Goal: Navigation & Orientation: Understand site structure

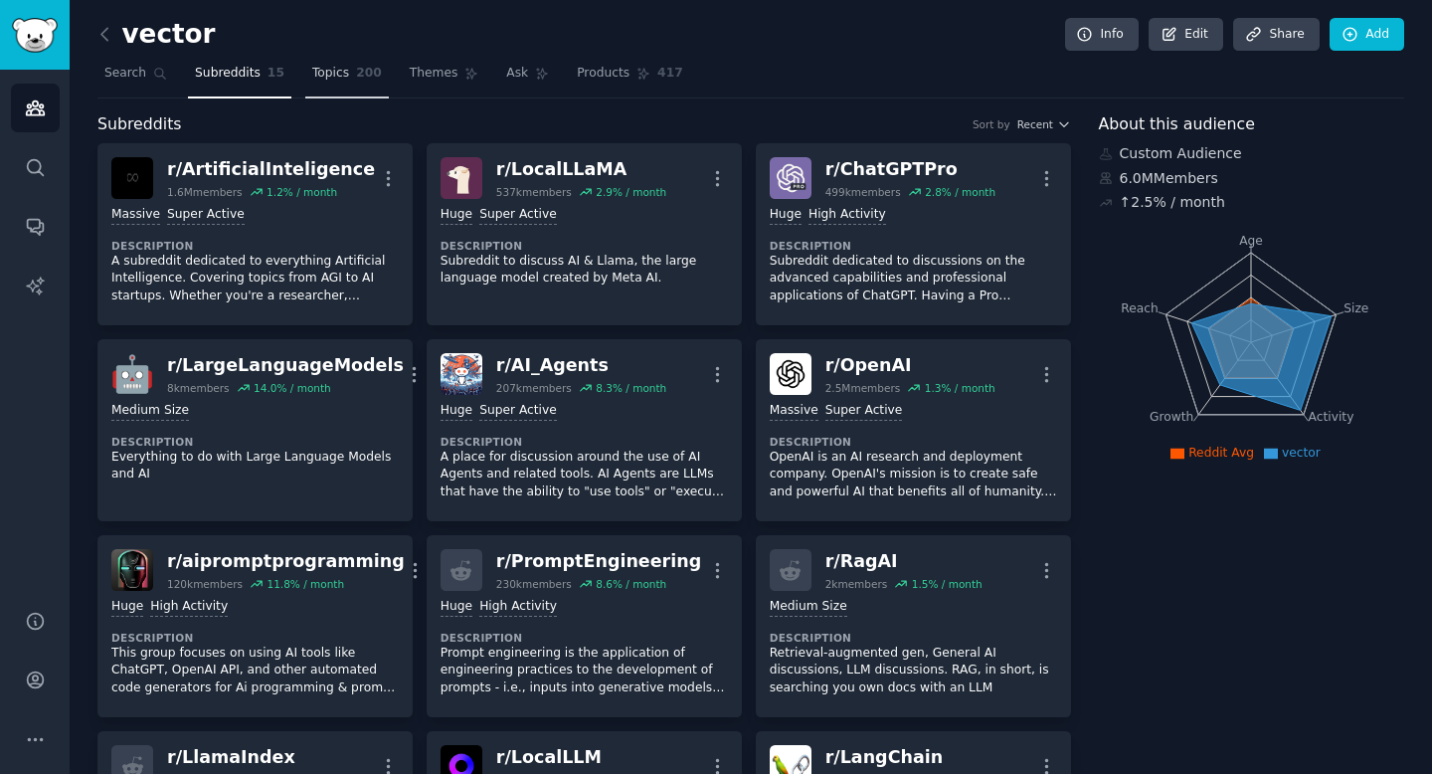
click at [336, 72] on span "Topics" at bounding box center [330, 74] width 37 height 18
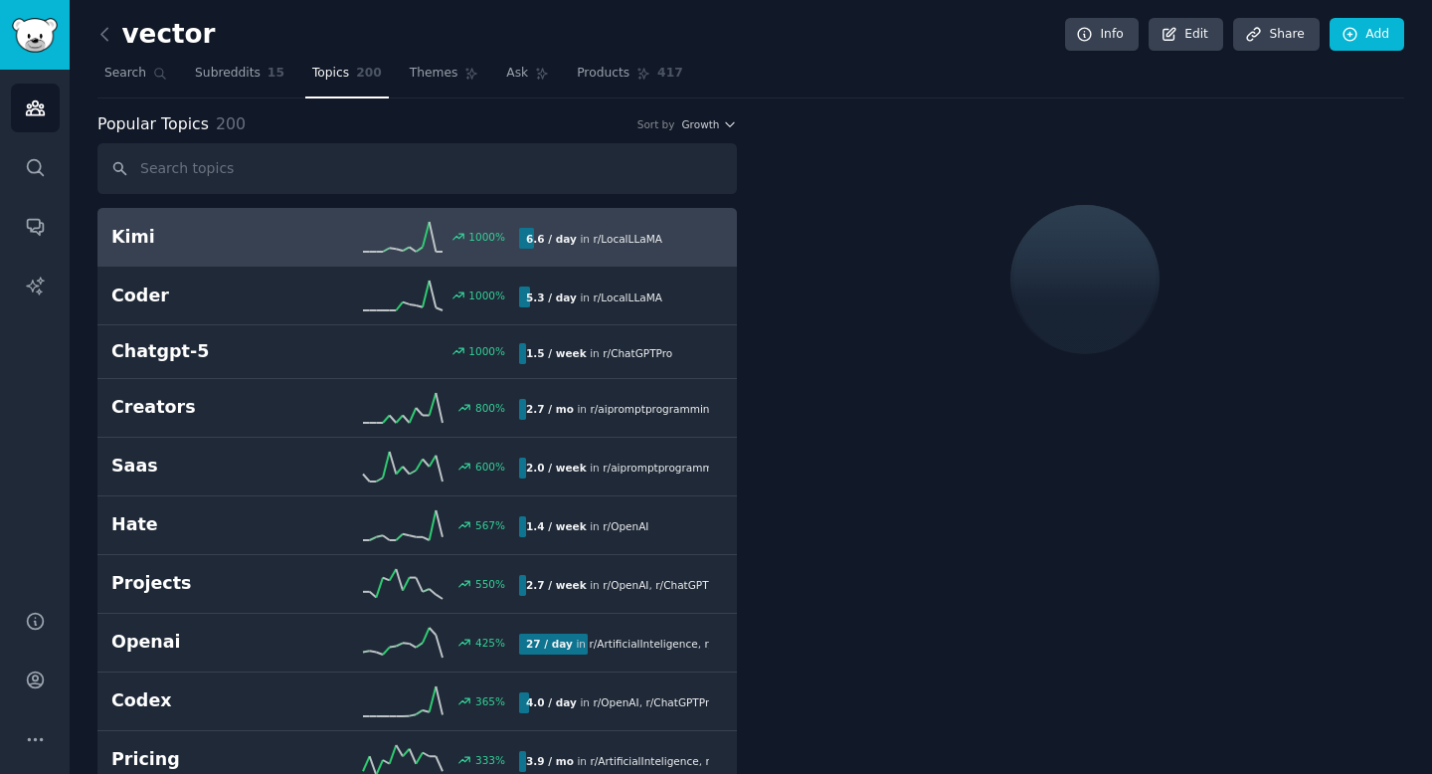
click at [201, 123] on span "Popular Topics" at bounding box center [152, 124] width 111 height 25
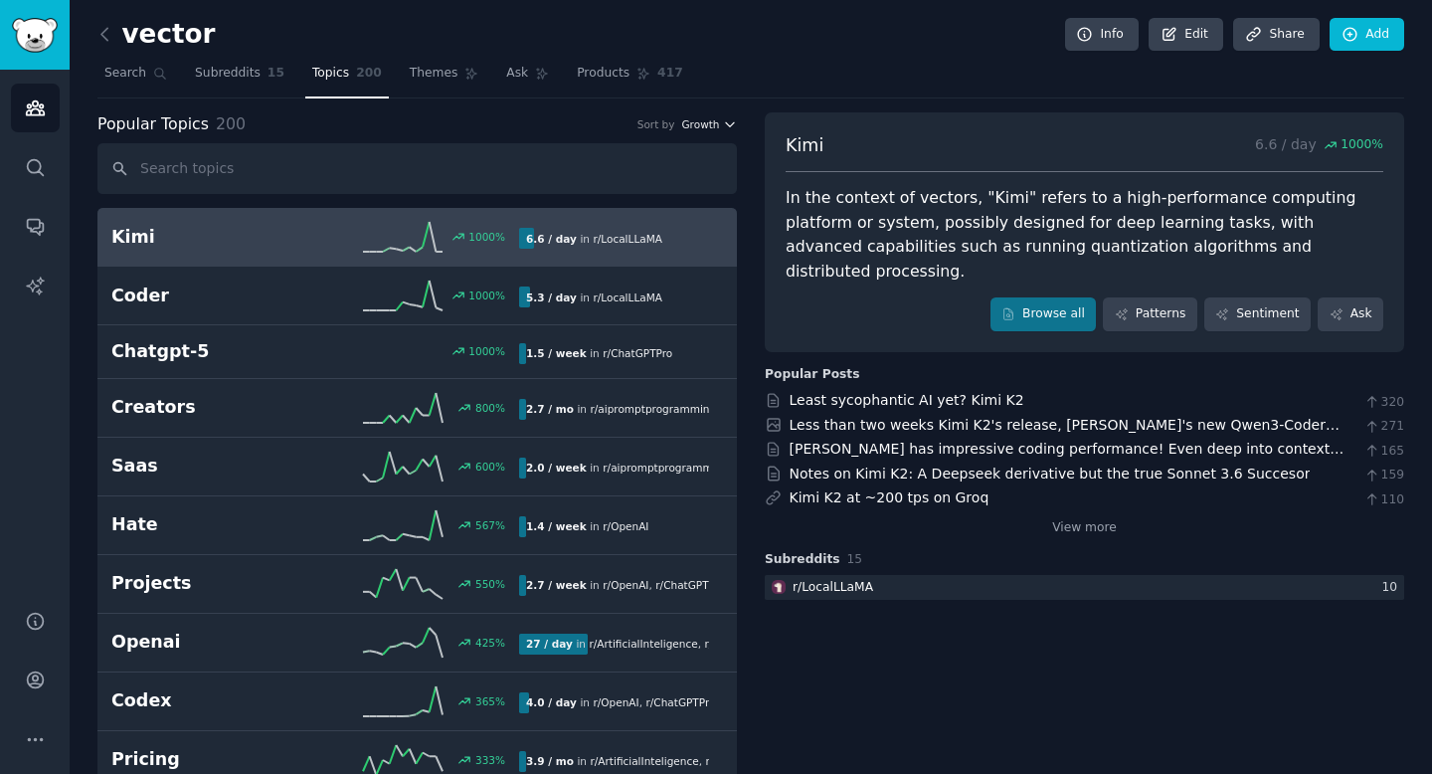
click at [724, 119] on icon "button" at bounding box center [730, 124] width 14 height 14
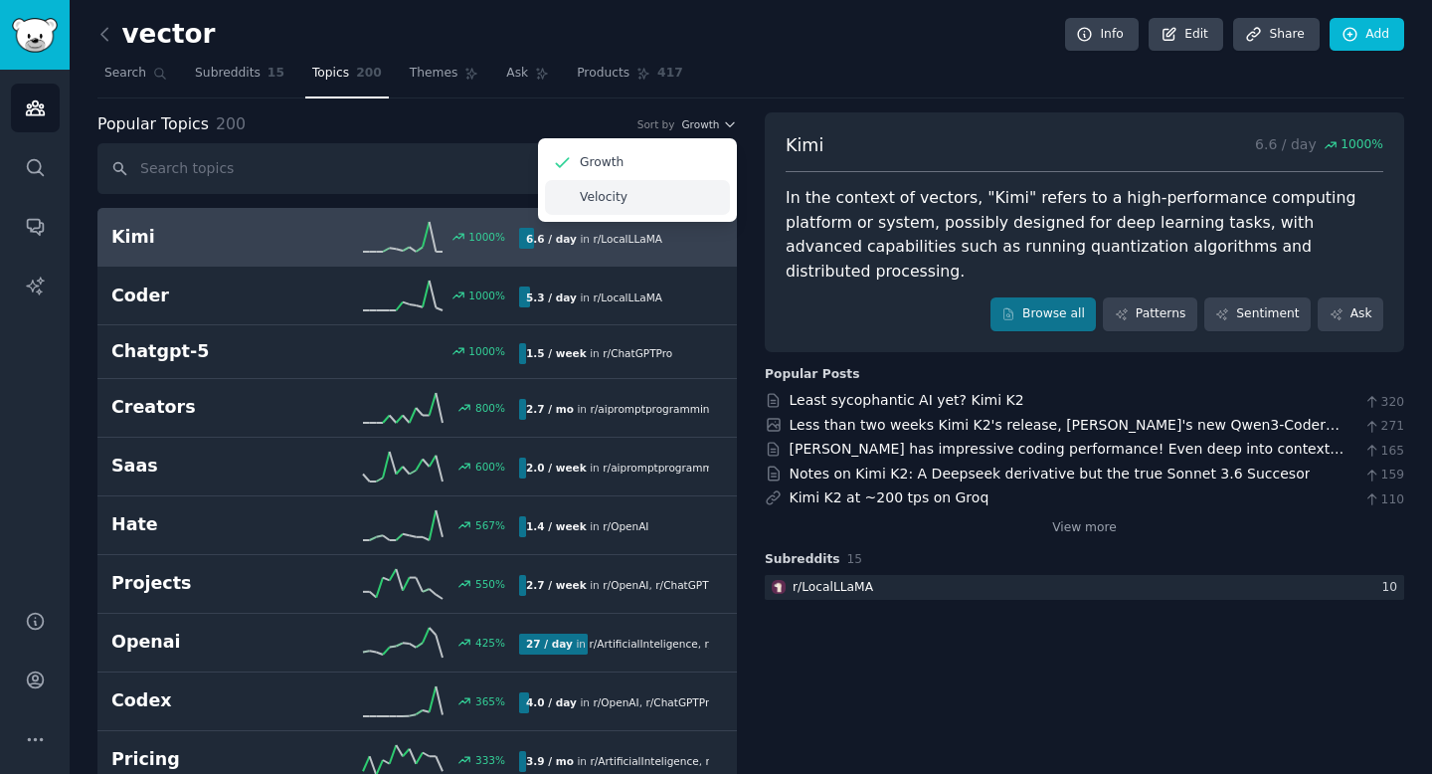
click at [647, 195] on div "Velocity" at bounding box center [637, 197] width 185 height 35
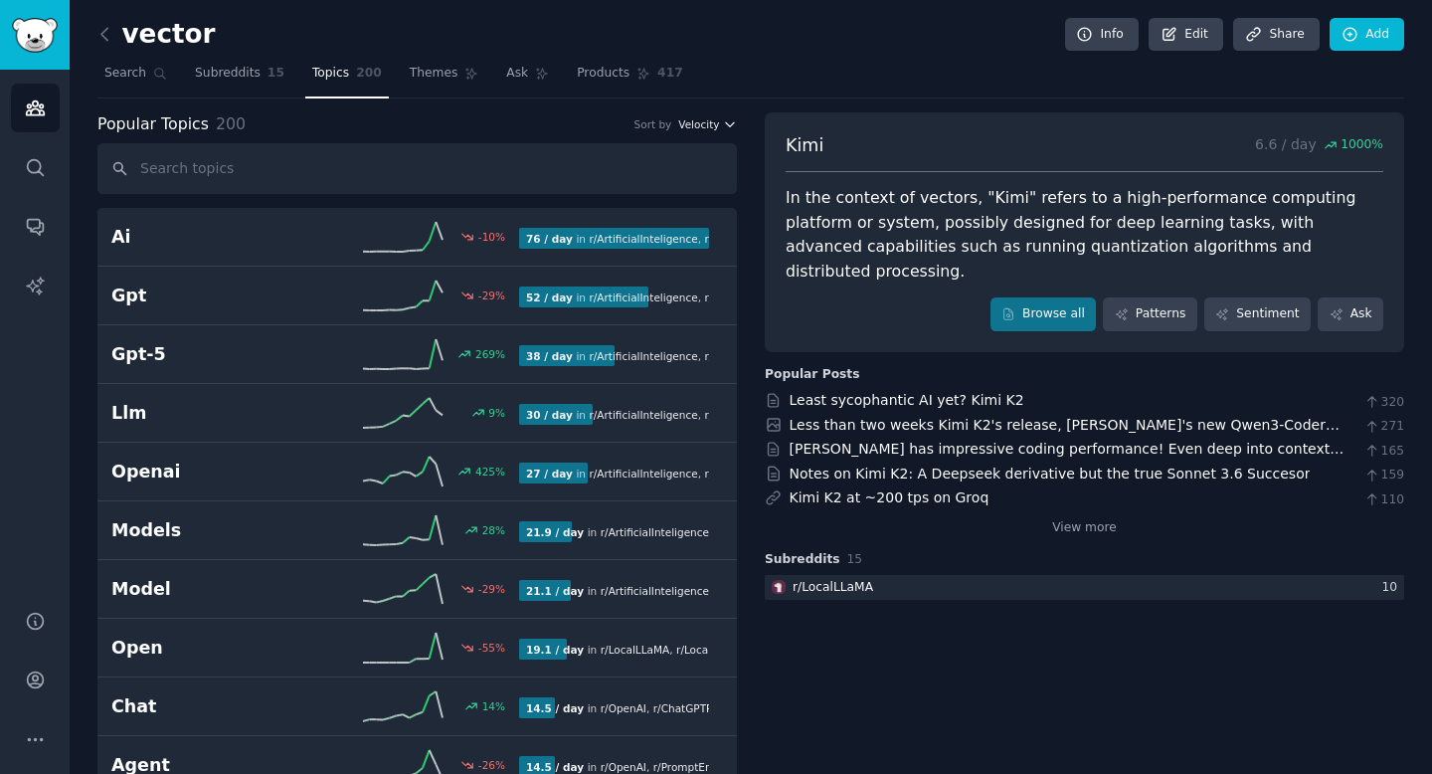
click at [717, 121] on button "Velocity" at bounding box center [707, 124] width 59 height 14
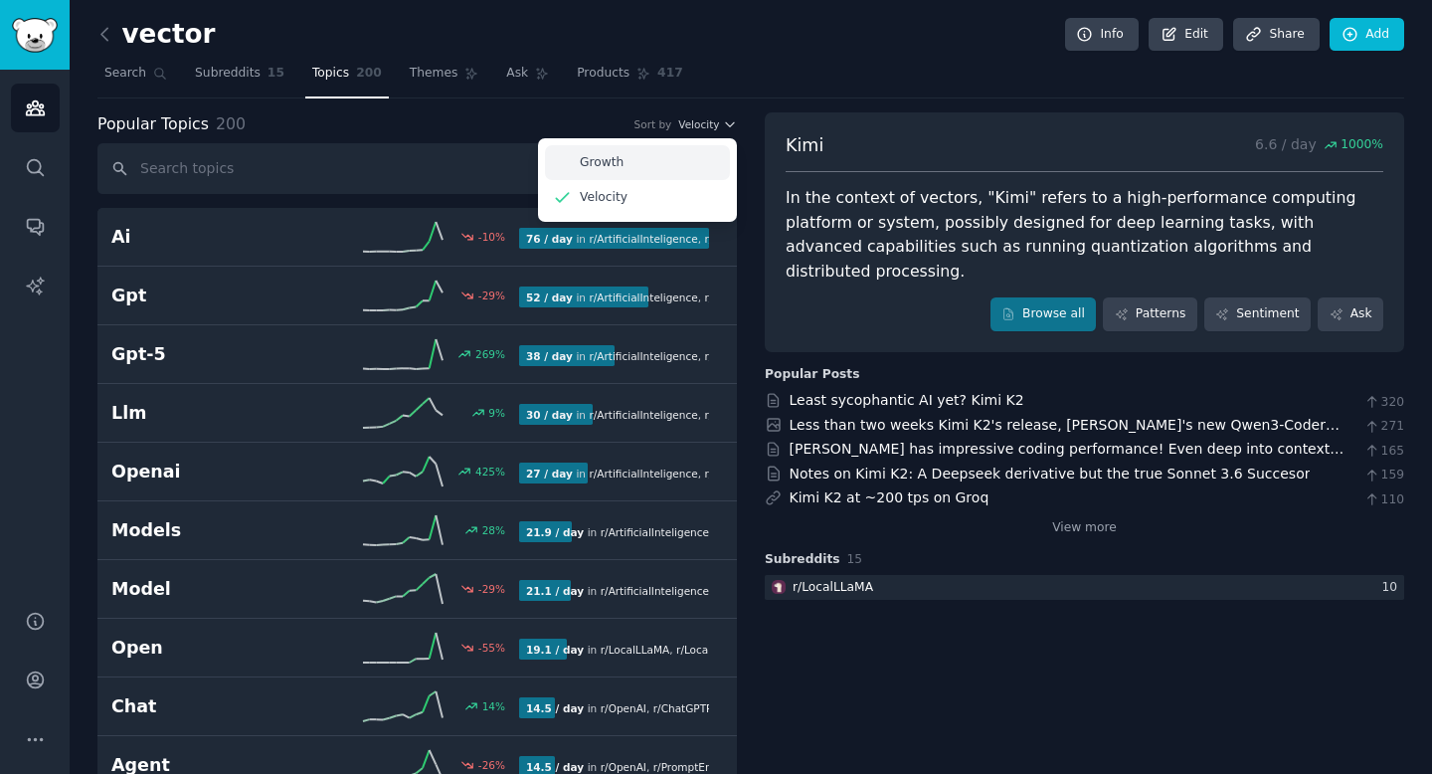
click at [637, 169] on div "Growth" at bounding box center [637, 162] width 185 height 35
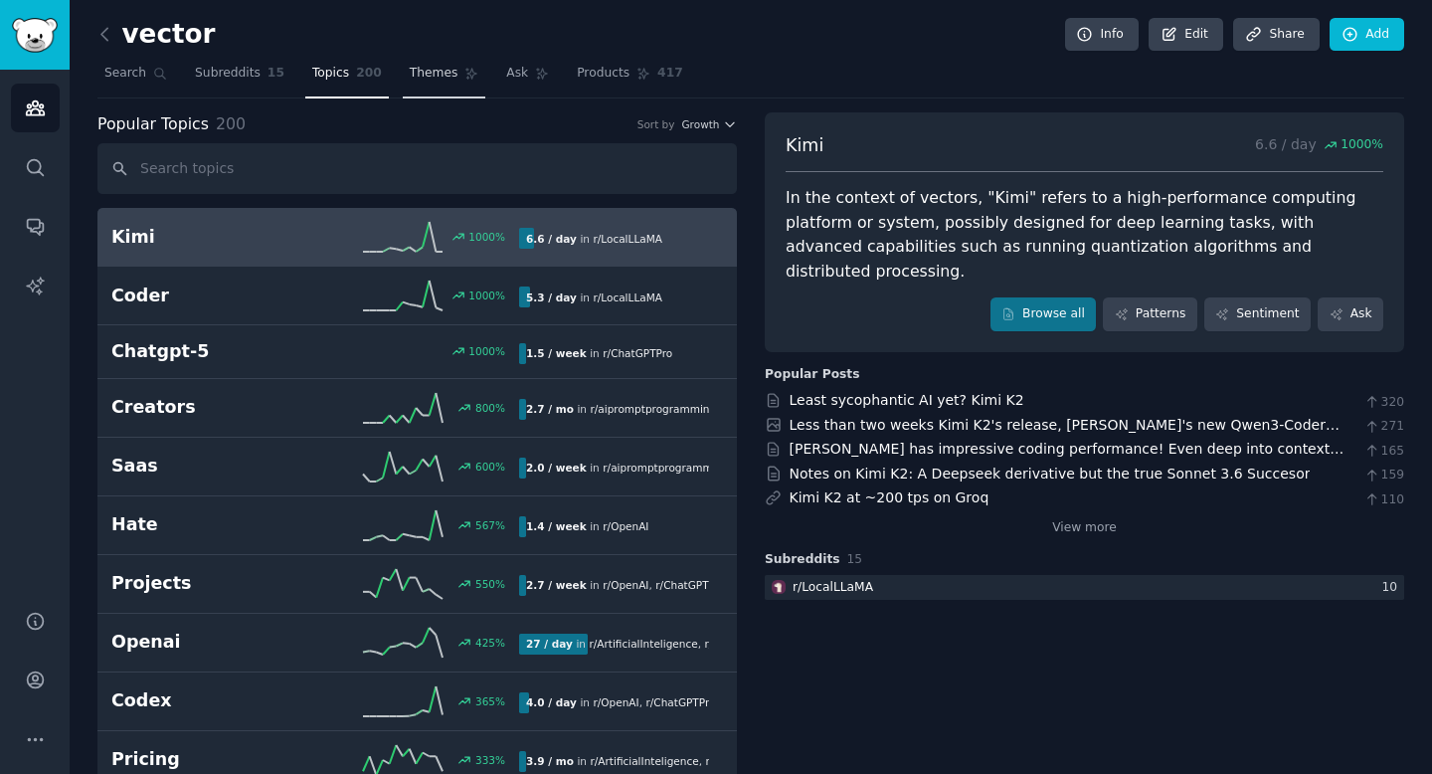
click at [424, 78] on span "Themes" at bounding box center [434, 74] width 49 height 18
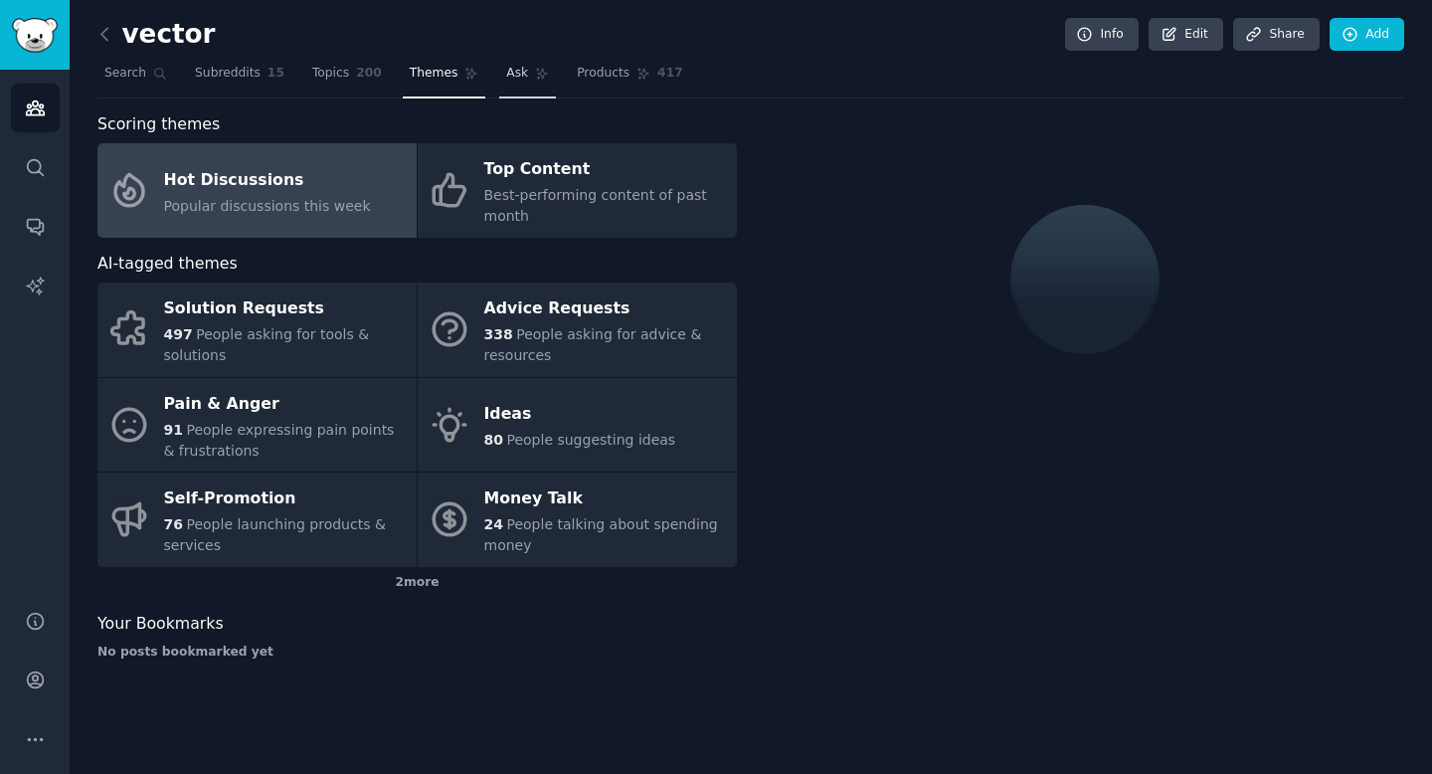
click at [519, 79] on span "Ask" at bounding box center [517, 74] width 22 height 18
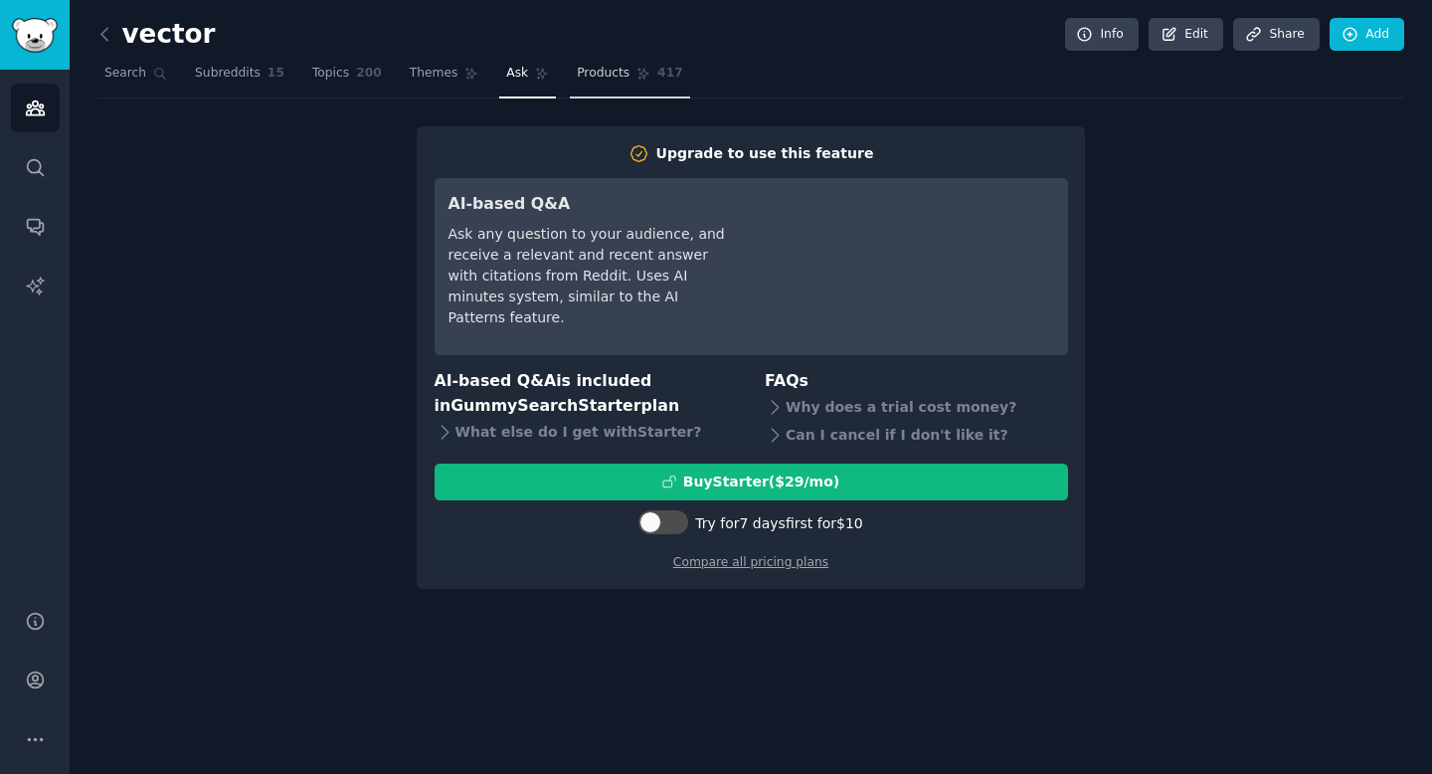
click at [617, 72] on span "Products" at bounding box center [603, 74] width 53 height 18
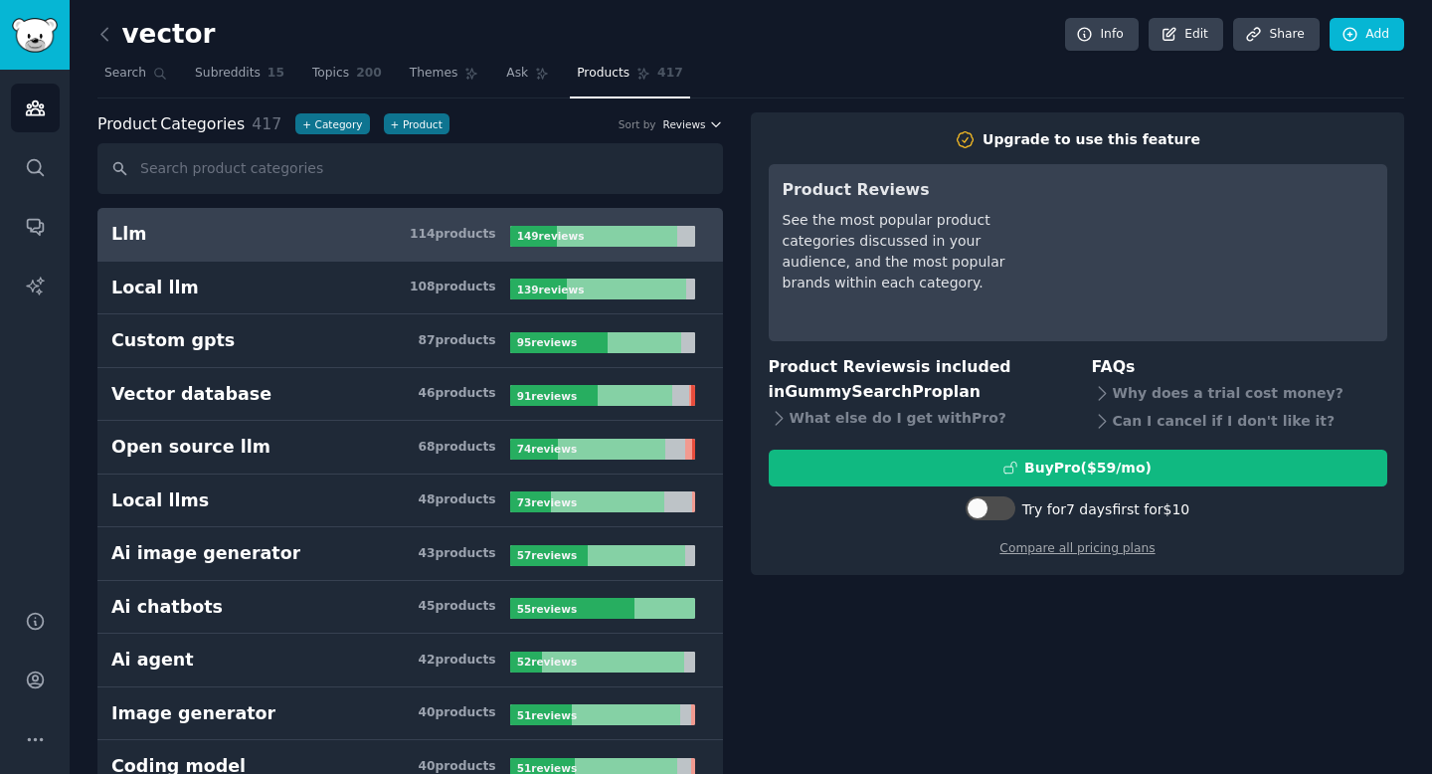
click at [680, 123] on span "Reviews" at bounding box center [684, 124] width 43 height 14
click at [357, 75] on span "200" at bounding box center [369, 74] width 26 height 18
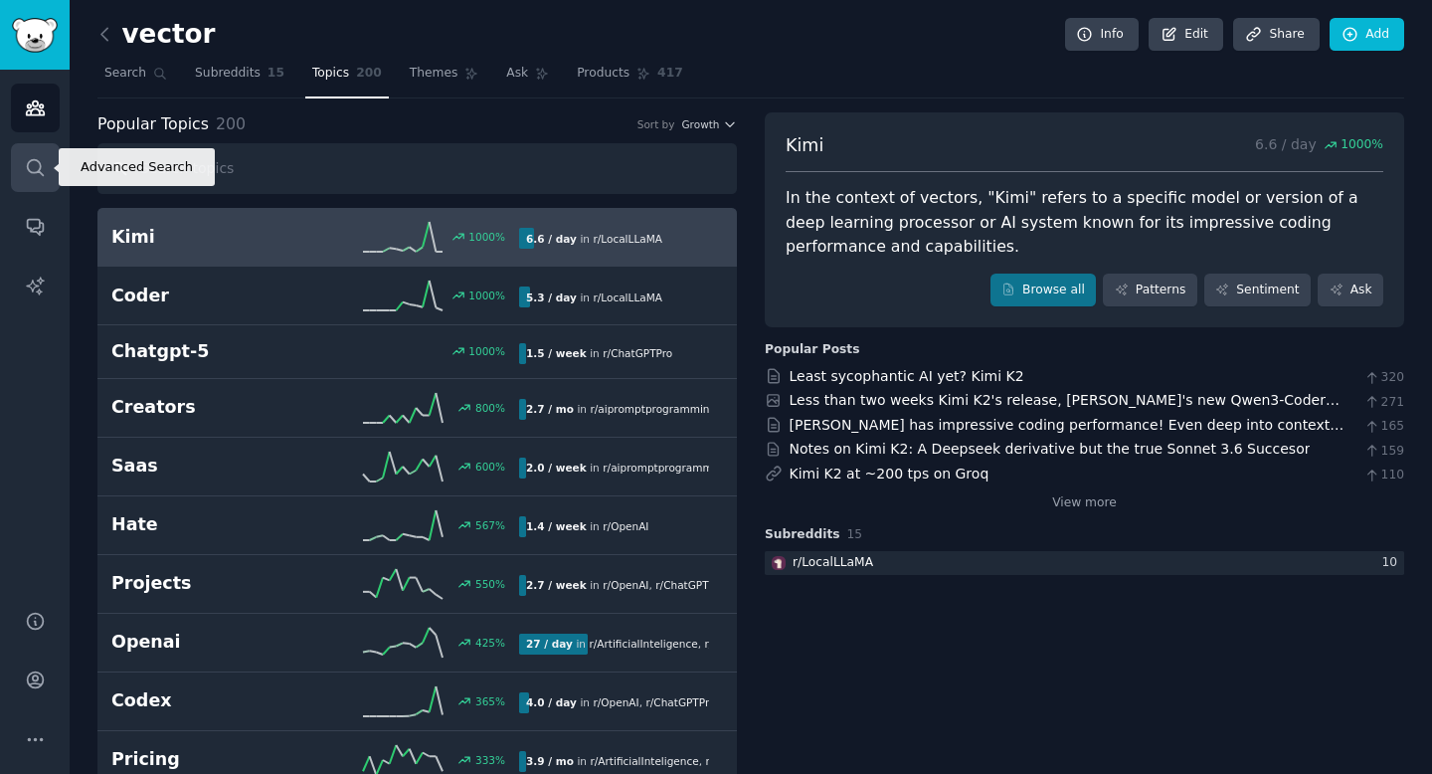
click at [33, 181] on link "Search" at bounding box center [35, 167] width 49 height 49
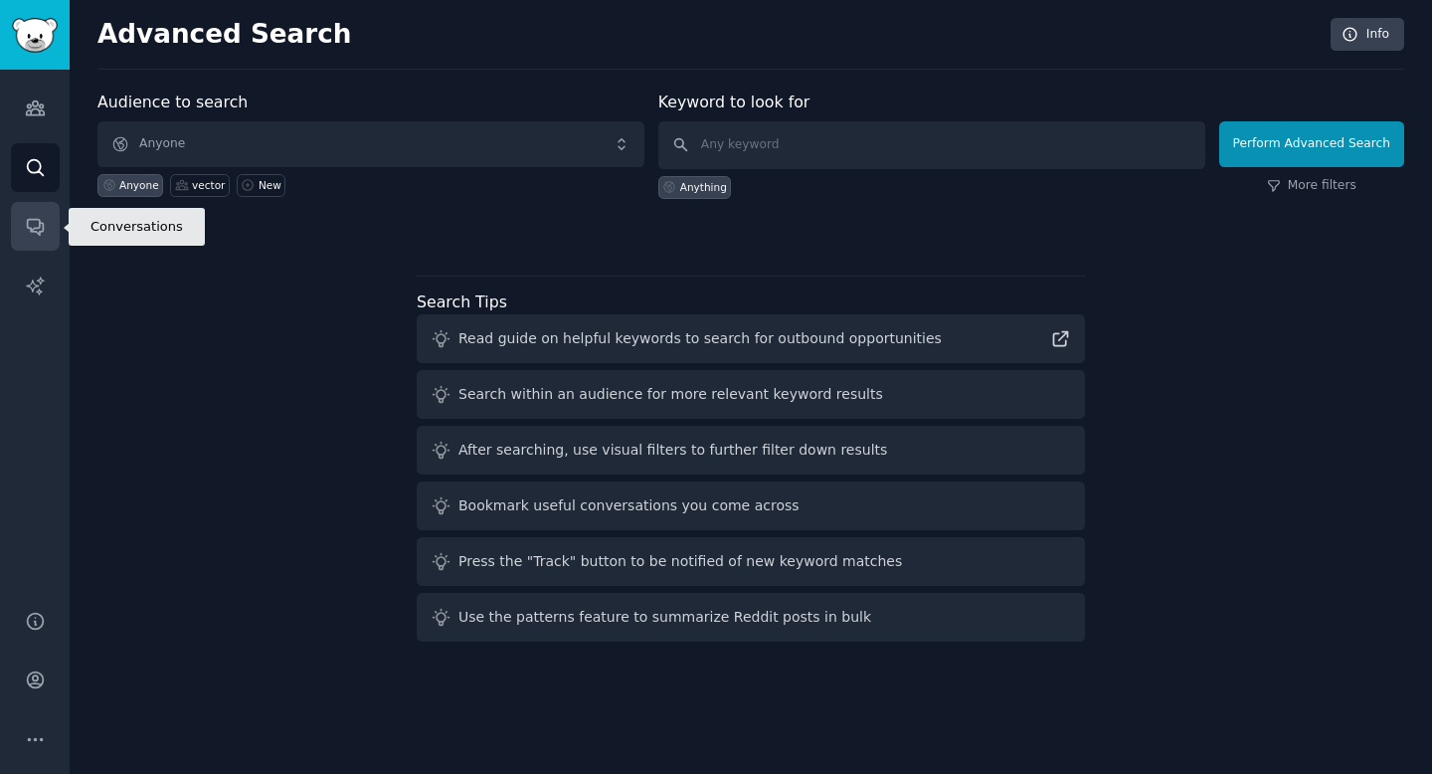
click at [30, 218] on icon "Sidebar" at bounding box center [35, 226] width 21 height 21
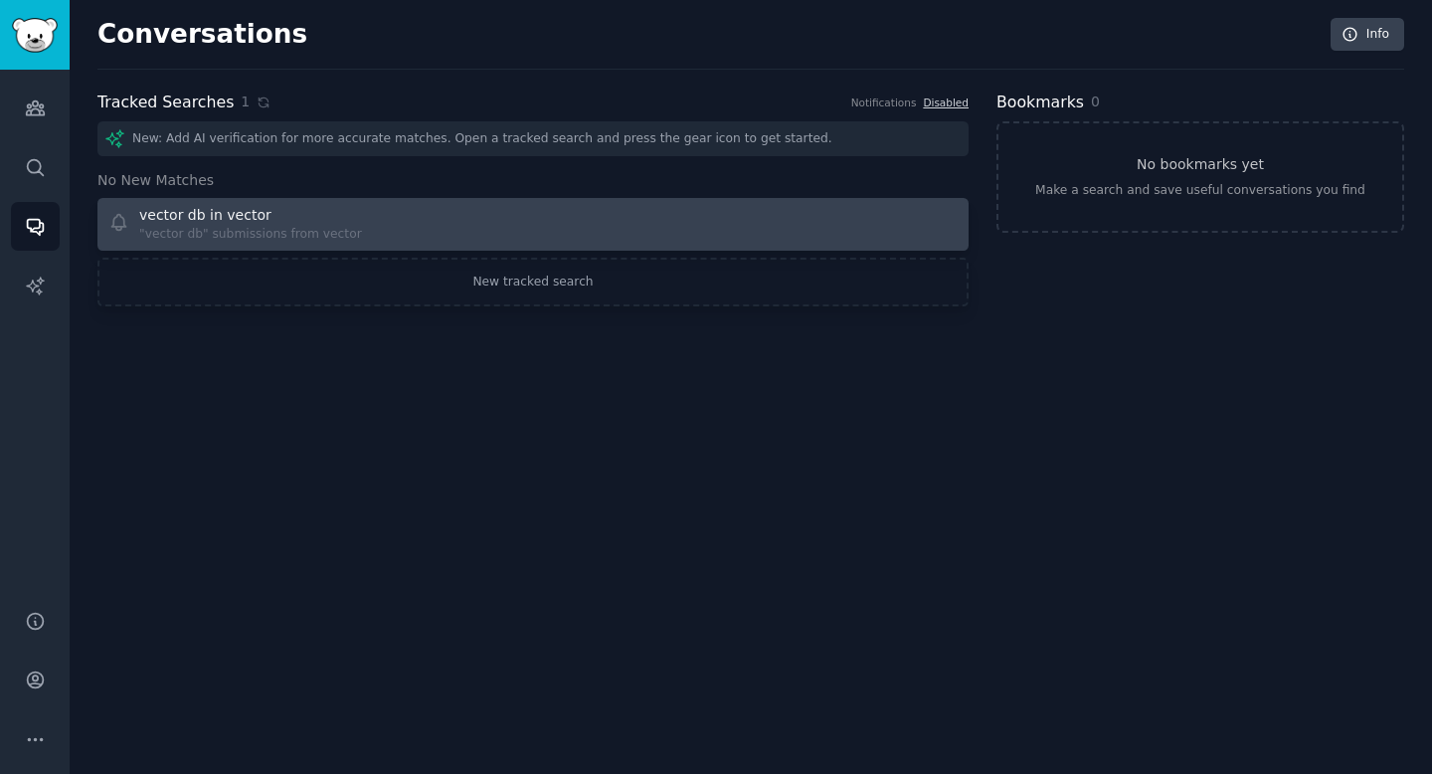
click at [222, 227] on div ""vector db" submissions from vector" at bounding box center [250, 235] width 223 height 18
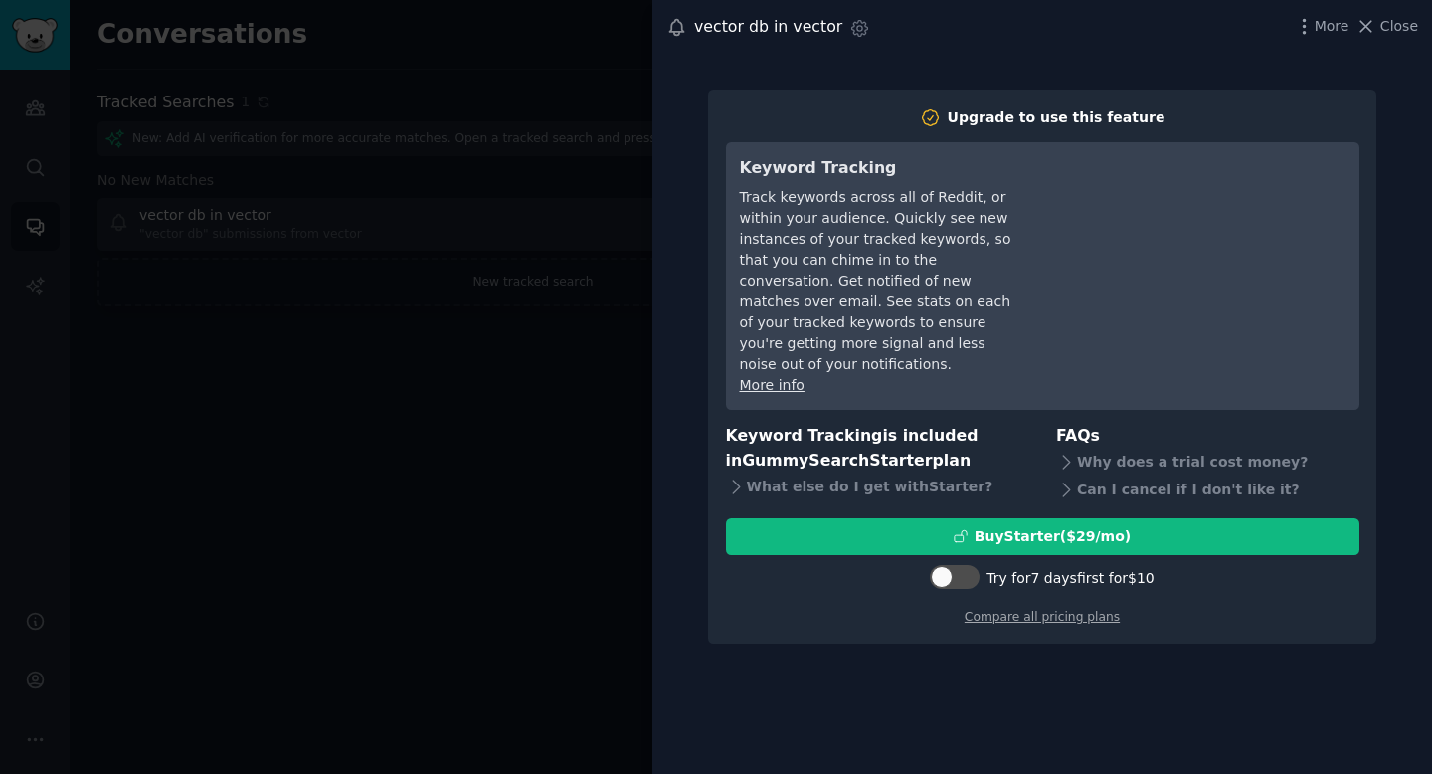
drag, startPoint x: 1360, startPoint y: 27, endPoint x: 1371, endPoint y: 29, distance: 11.1
click at [1371, 29] on icon at bounding box center [1366, 26] width 21 height 21
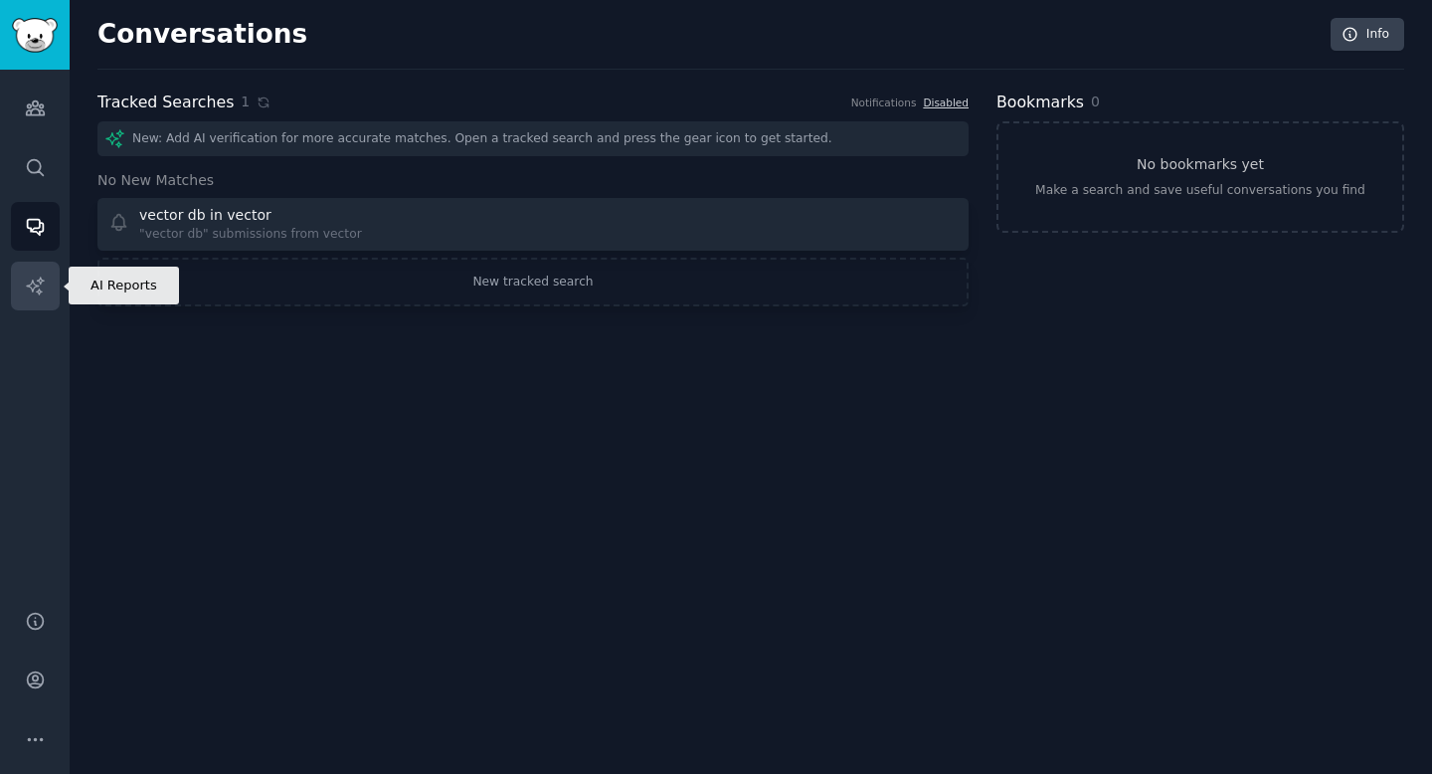
click at [28, 284] on icon "Sidebar" at bounding box center [34, 285] width 17 height 17
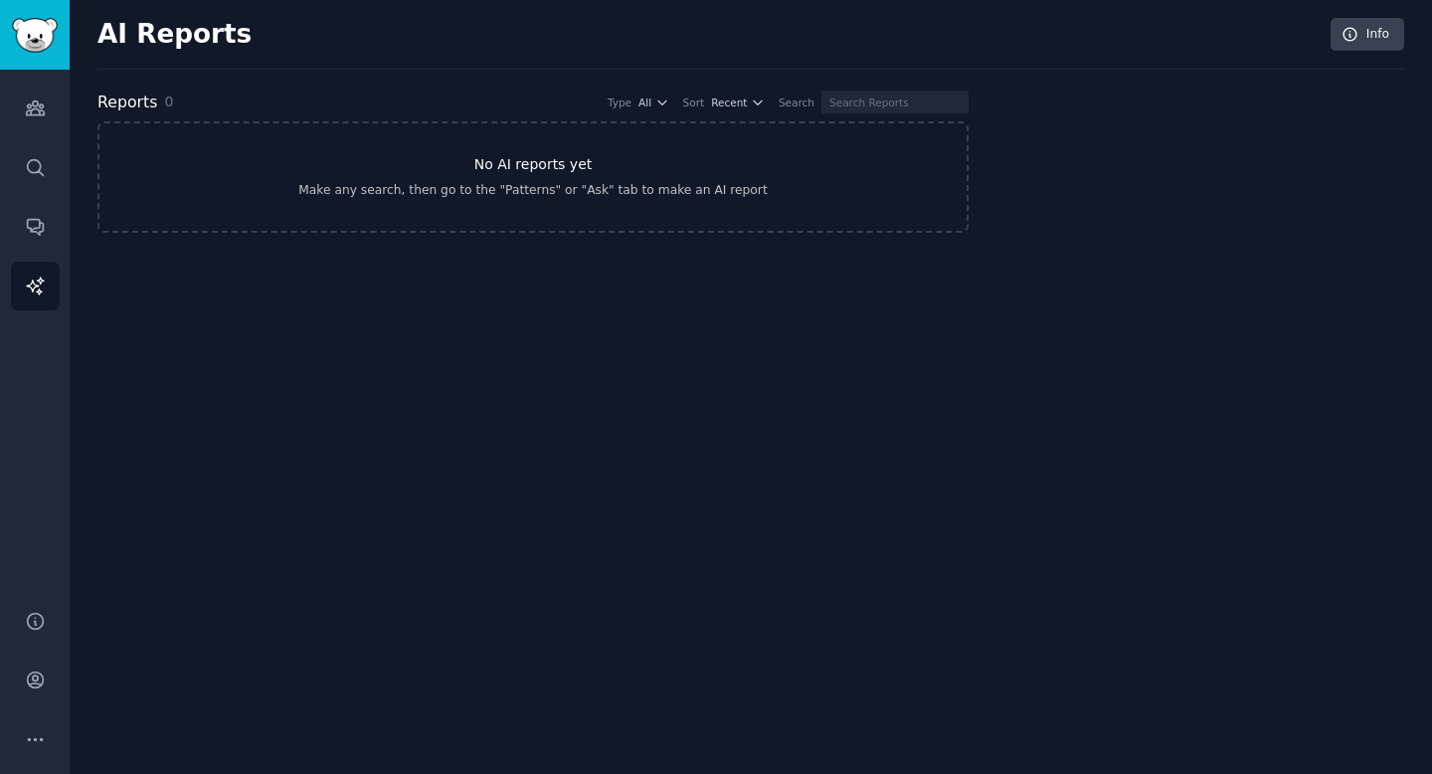
click at [498, 168] on h3 "No AI reports yet" at bounding box center [533, 164] width 118 height 21
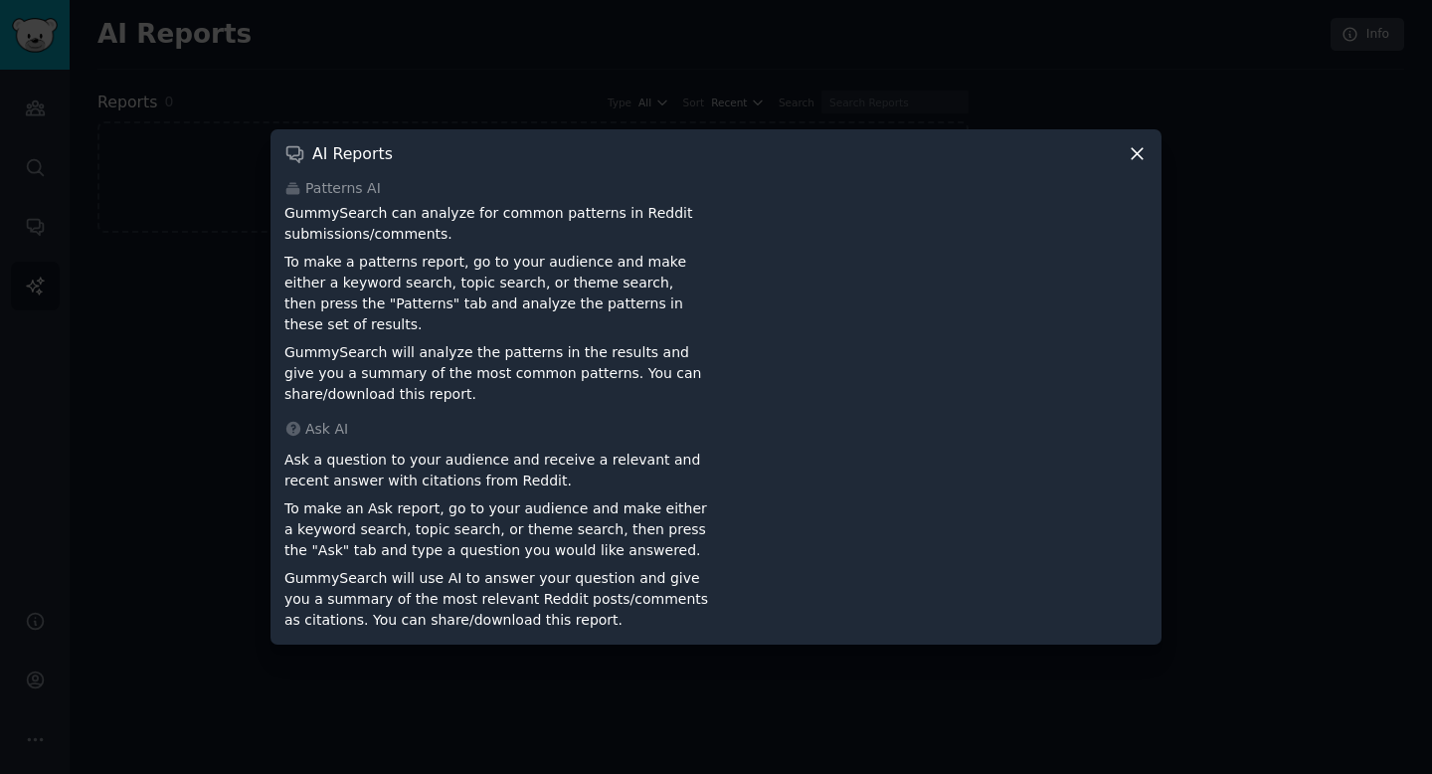
click at [1137, 159] on icon at bounding box center [1137, 153] width 11 height 11
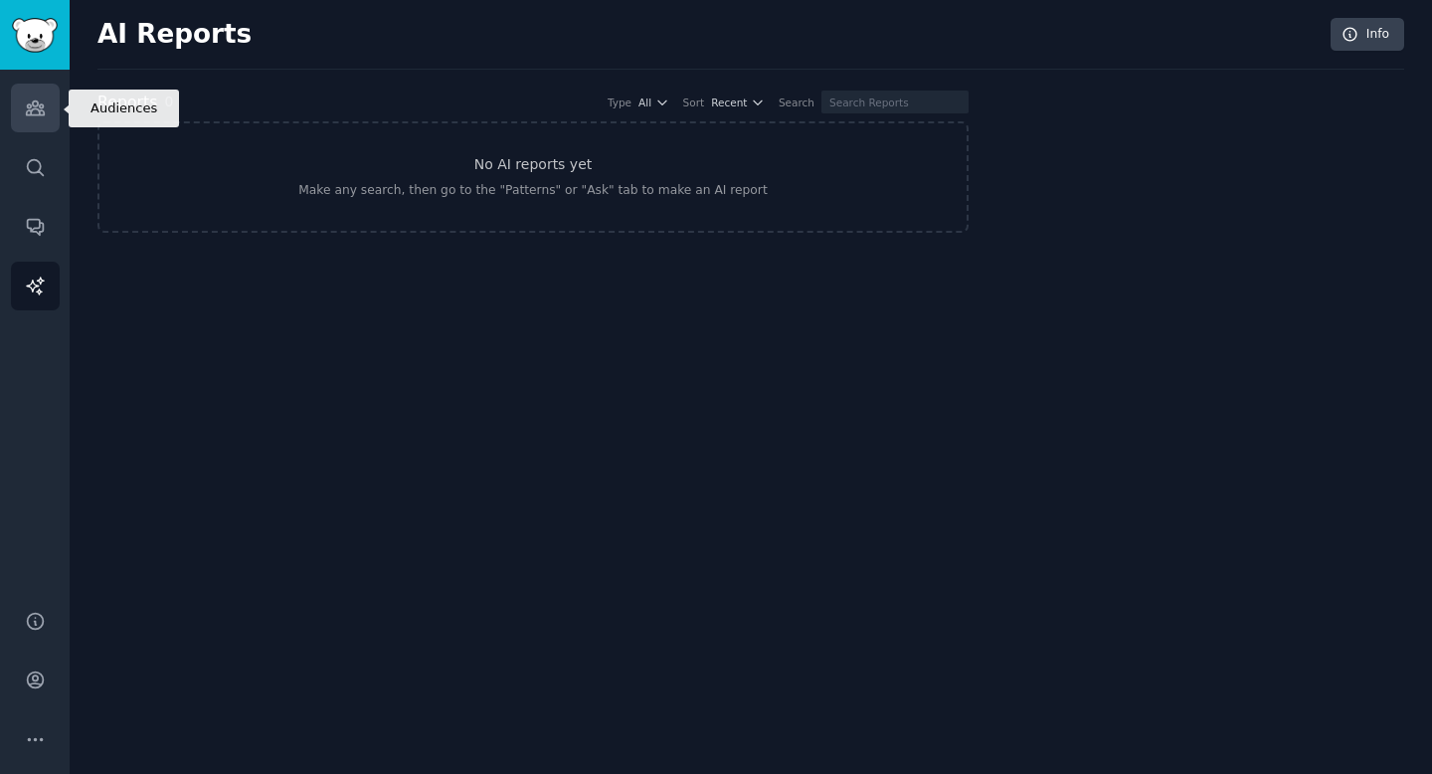
click at [43, 110] on icon "Sidebar" at bounding box center [35, 108] width 18 height 14
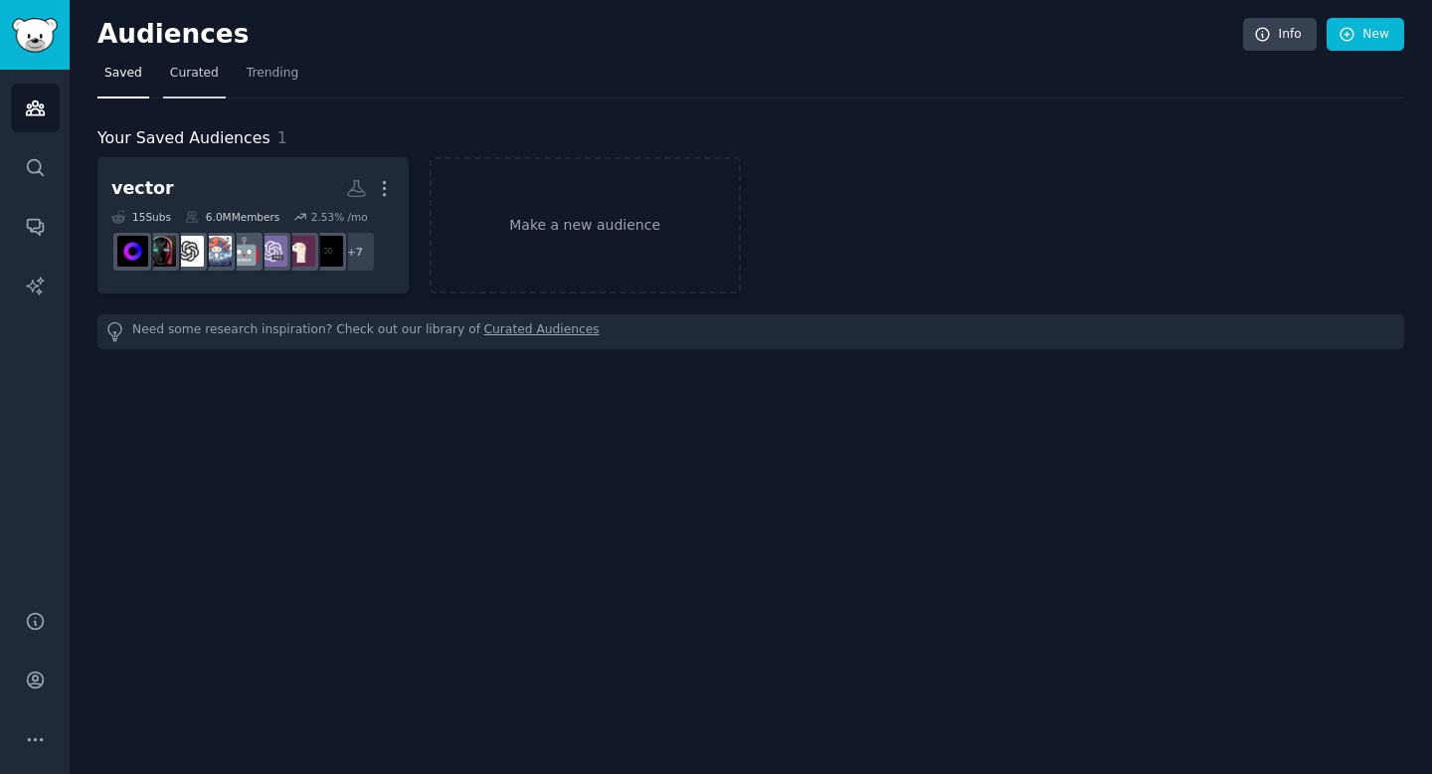
click at [194, 80] on span "Curated" at bounding box center [194, 74] width 49 height 18
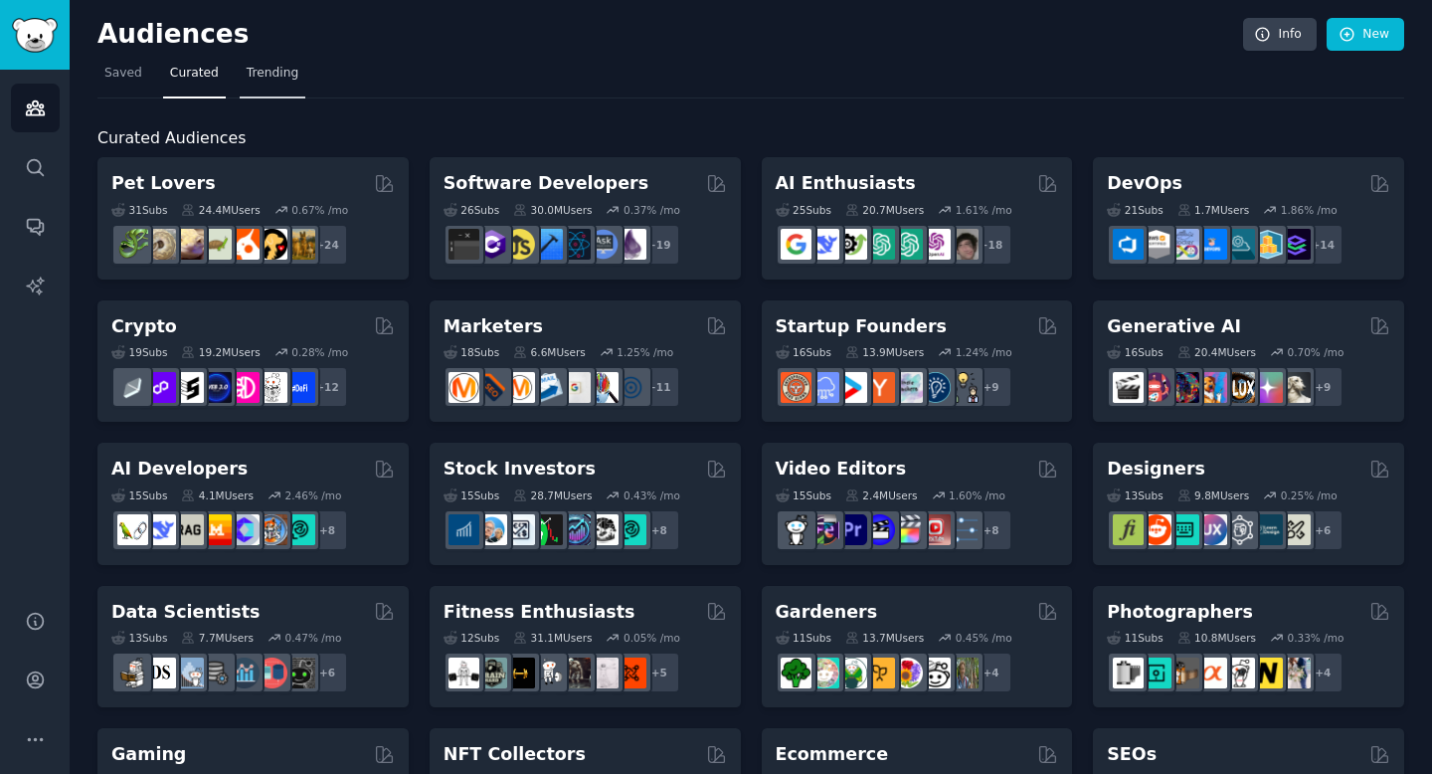
click at [282, 77] on span "Trending" at bounding box center [273, 74] width 52 height 18
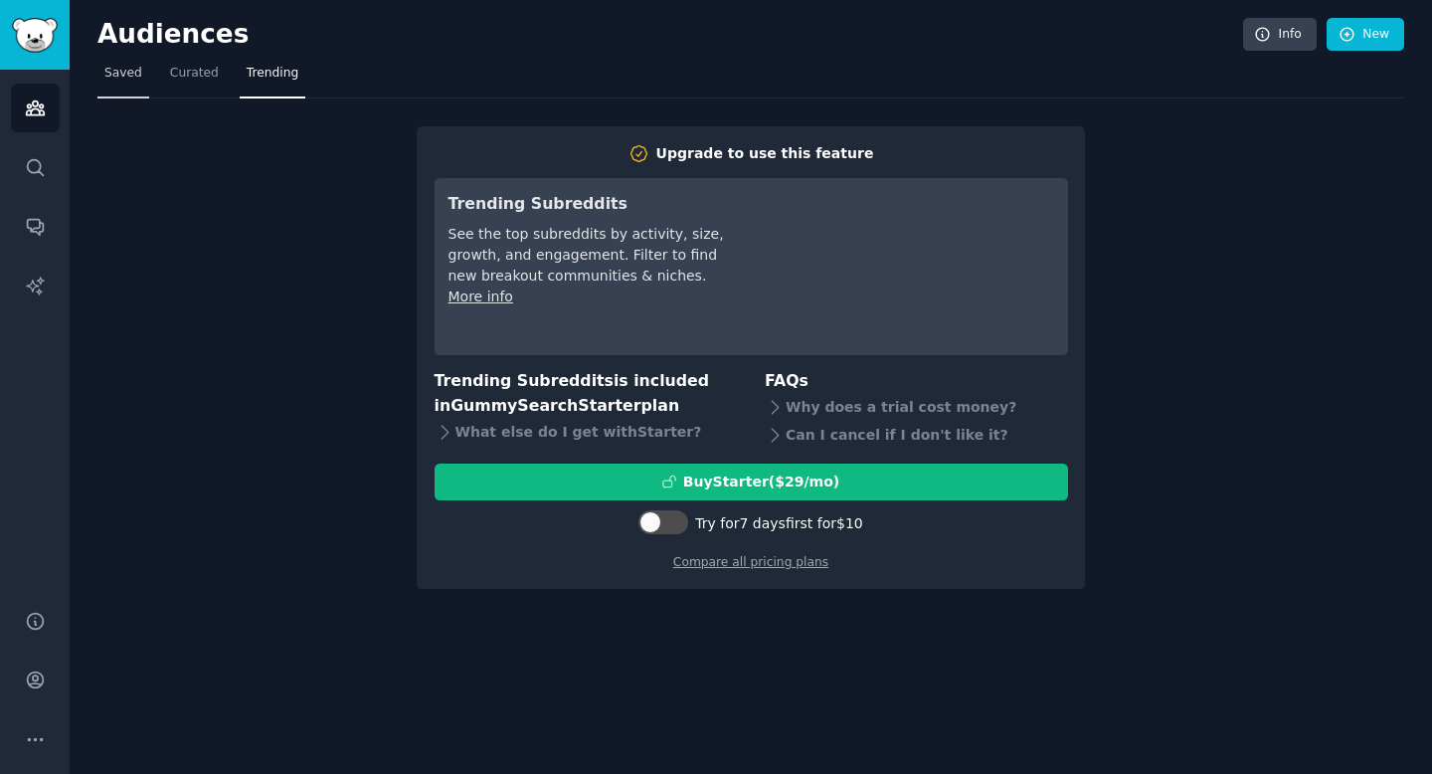
click at [124, 78] on span "Saved" at bounding box center [123, 74] width 38 height 18
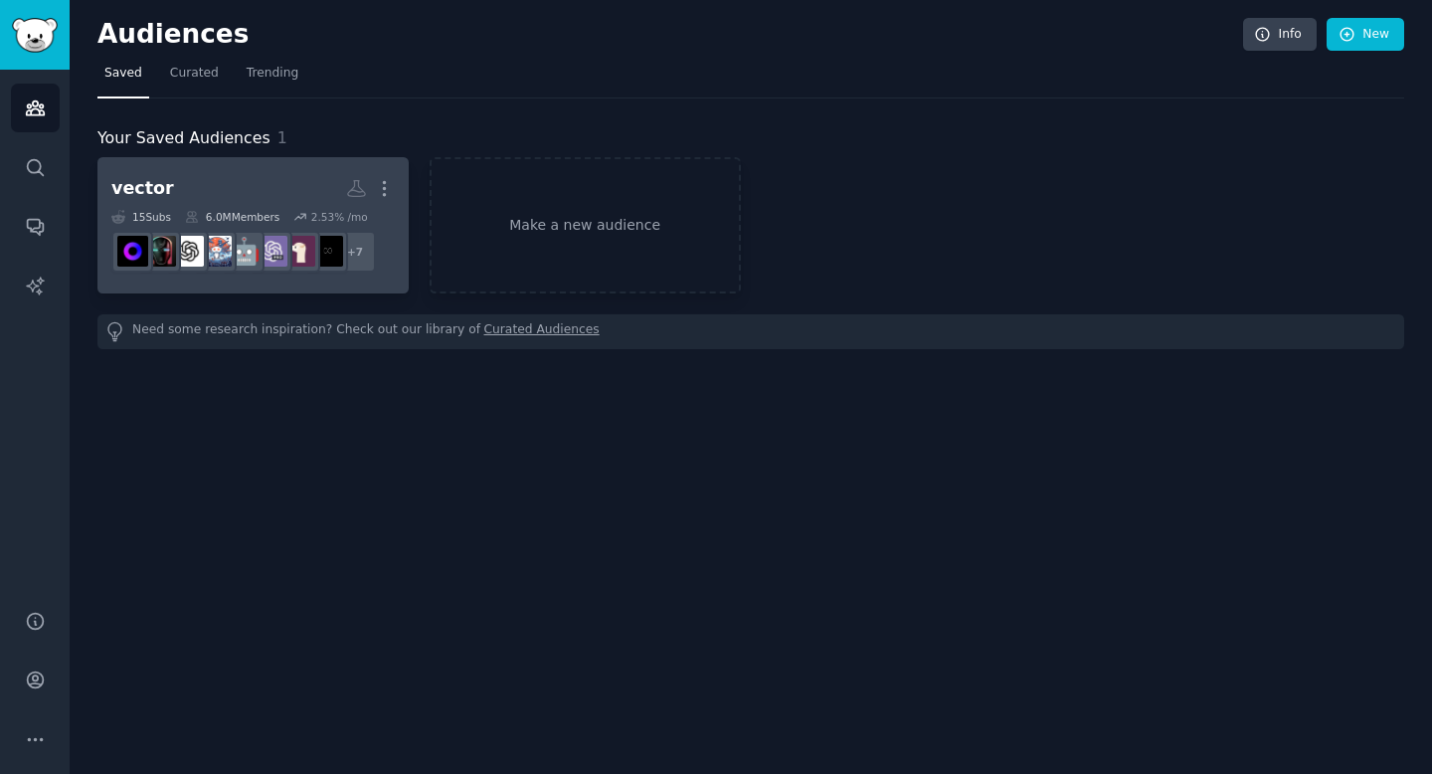
click at [189, 181] on h2 "vector More" at bounding box center [252, 188] width 283 height 35
